Goal: Task Accomplishment & Management: Use online tool/utility

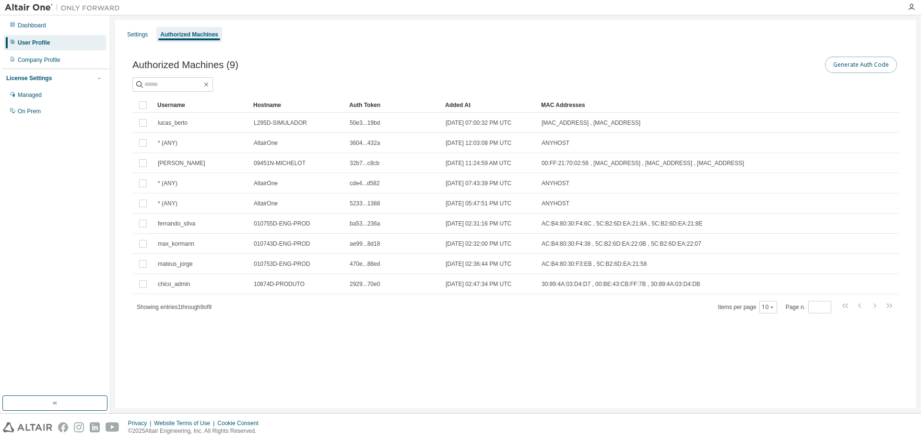
click at [868, 63] on button "Generate Auth Code" at bounding box center [861, 65] width 72 height 16
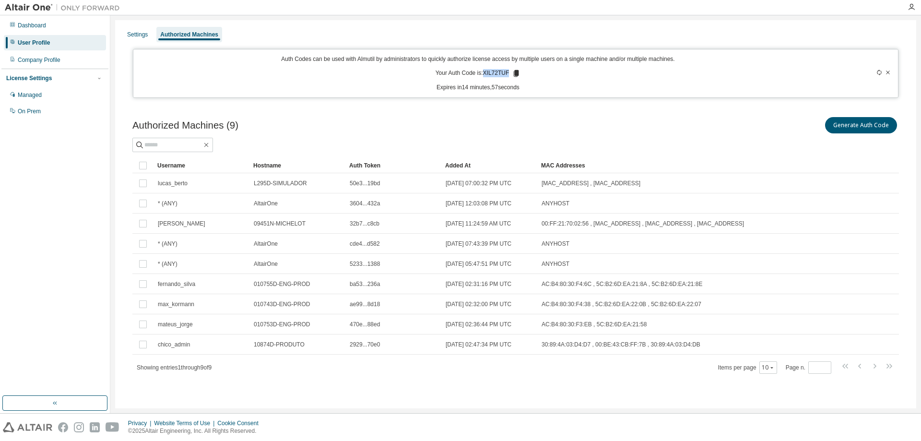
drag, startPoint x: 485, startPoint y: 72, endPoint x: 508, endPoint y: 72, distance: 22.6
click at [508, 72] on p "Your Auth Code is: XIL72TUF" at bounding box center [478, 73] width 85 height 9
copy p "XIL72TUF"
click at [36, 29] on div "Dashboard" at bounding box center [32, 26] width 28 height 8
